Goal: Go to known website

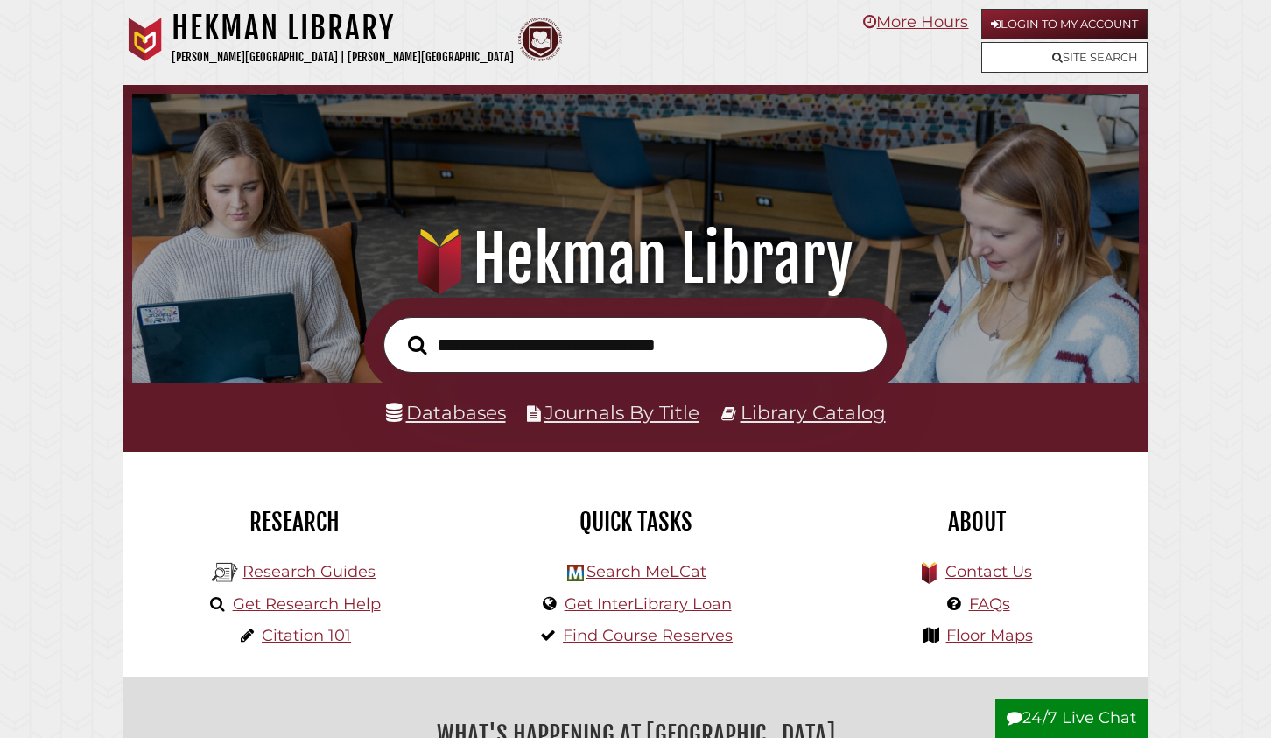
scroll to position [333, 998]
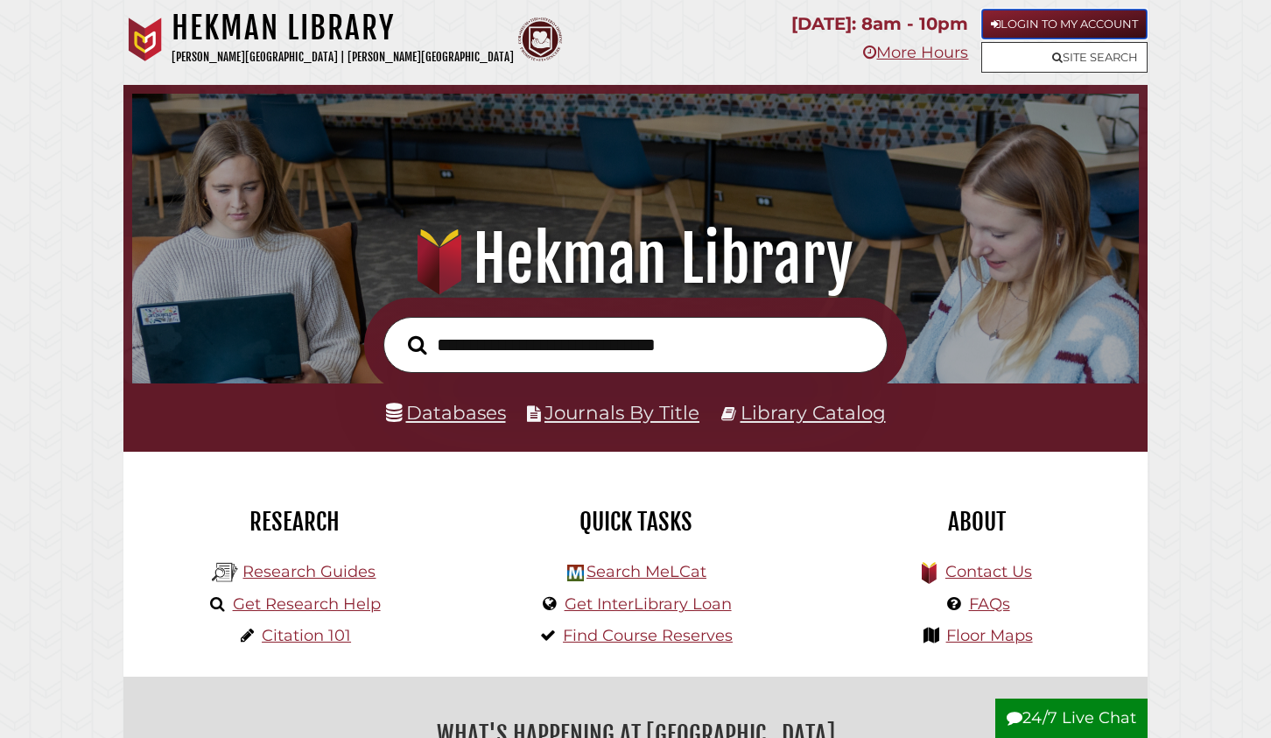
click at [1025, 18] on link "Login to My Account" at bounding box center [1064, 24] width 166 height 31
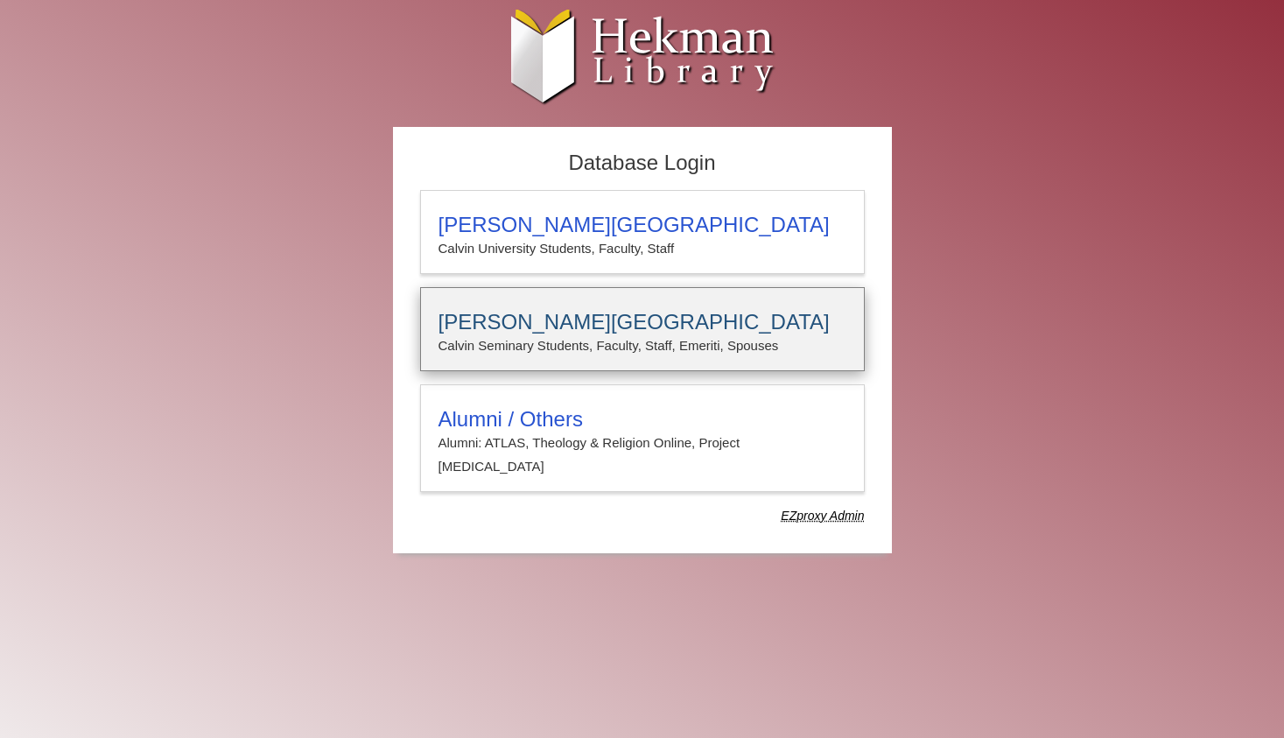
type input "**********"
click at [596, 320] on h3 "Calvin Theological Seminary" at bounding box center [642, 322] width 408 height 25
